Goal: Task Accomplishment & Management: Use online tool/utility

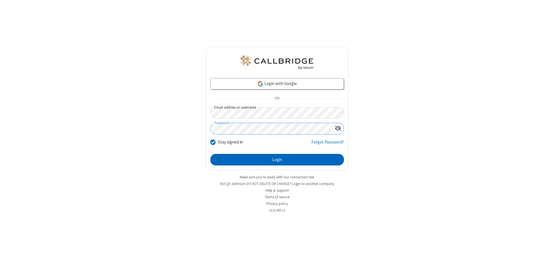
click at [277, 160] on button "Login" at bounding box center [277, 160] width 134 height 12
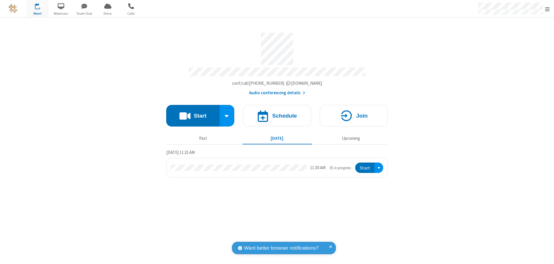
click at [547, 9] on span "Open menu" at bounding box center [547, 9] width 5 height 6
click at [108, 13] on span "Drive" at bounding box center [108, 13] width 22 height 5
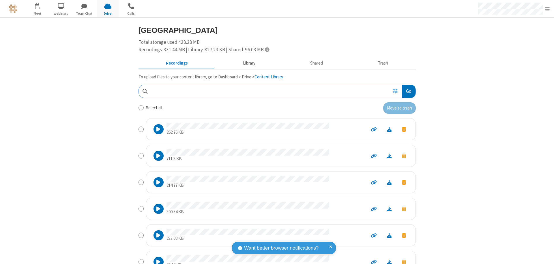
click at [248, 63] on button "Library" at bounding box center [248, 63] width 67 height 11
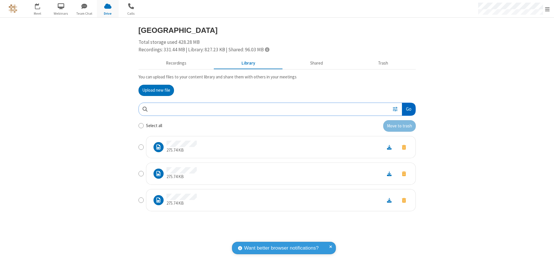
click at [408, 109] on button "Go" at bounding box center [408, 109] width 13 height 13
click at [156, 90] on button "Upload new file" at bounding box center [155, 91] width 35 height 12
